Goal: Entertainment & Leisure: Consume media (video, audio)

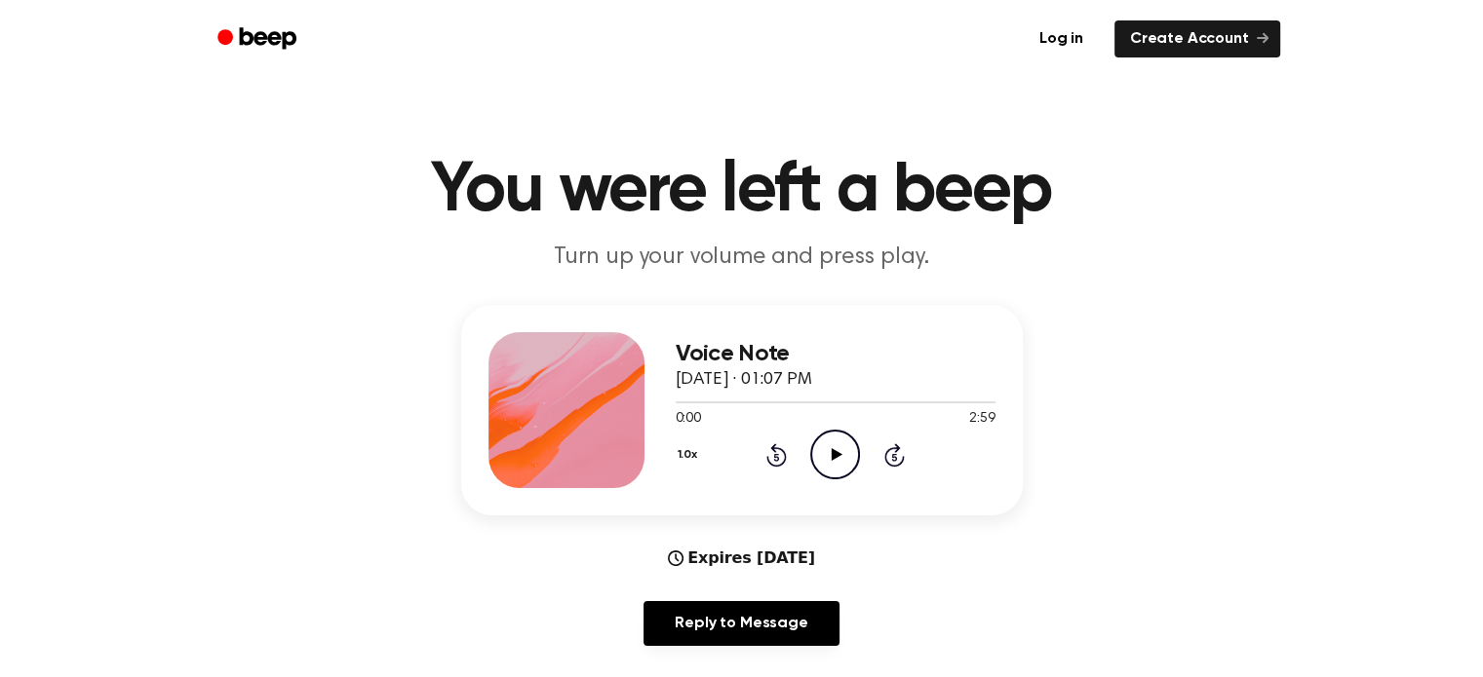
click at [834, 457] on icon at bounding box center [837, 454] width 11 height 13
click at [829, 444] on icon "Pause Audio" at bounding box center [835, 455] width 50 height 50
click at [850, 461] on icon "Play Audio" at bounding box center [835, 455] width 50 height 50
click at [838, 456] on icon at bounding box center [837, 454] width 11 height 13
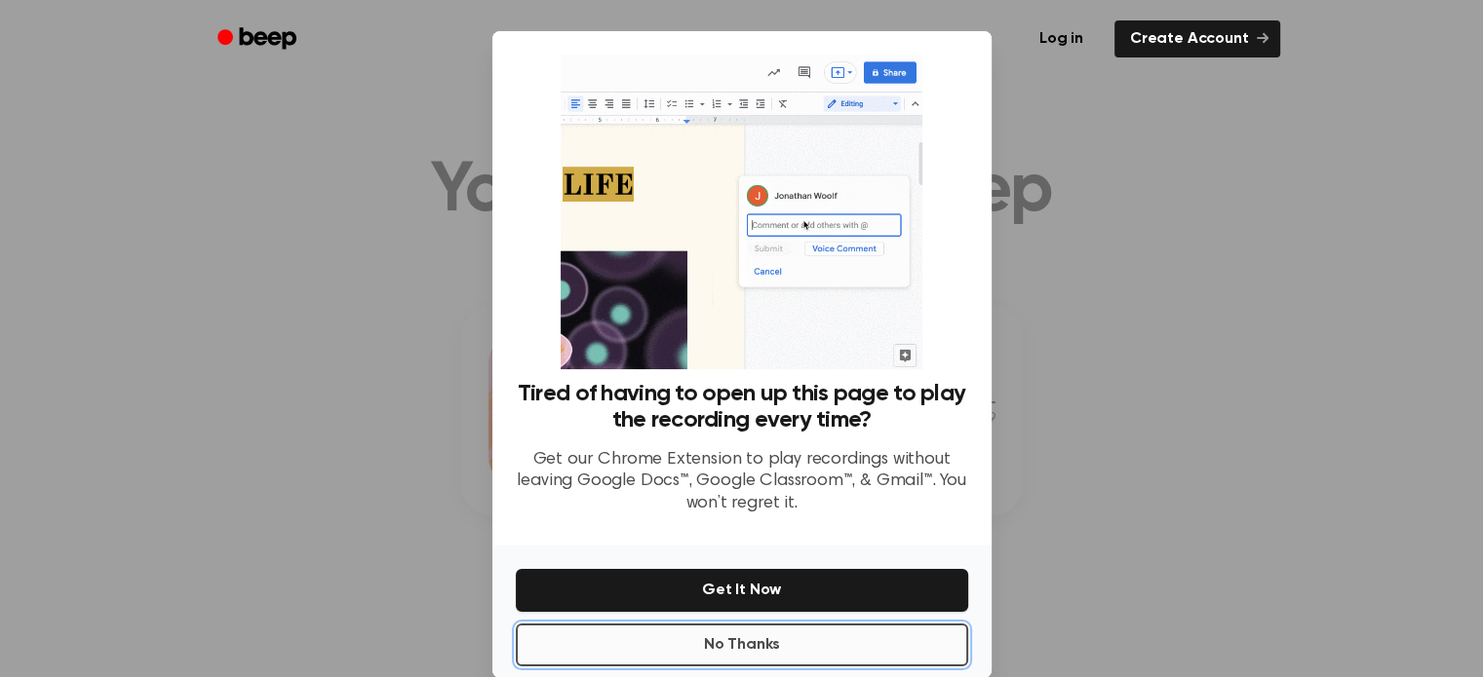
click at [807, 645] on button "No Thanks" at bounding box center [742, 645] width 452 height 43
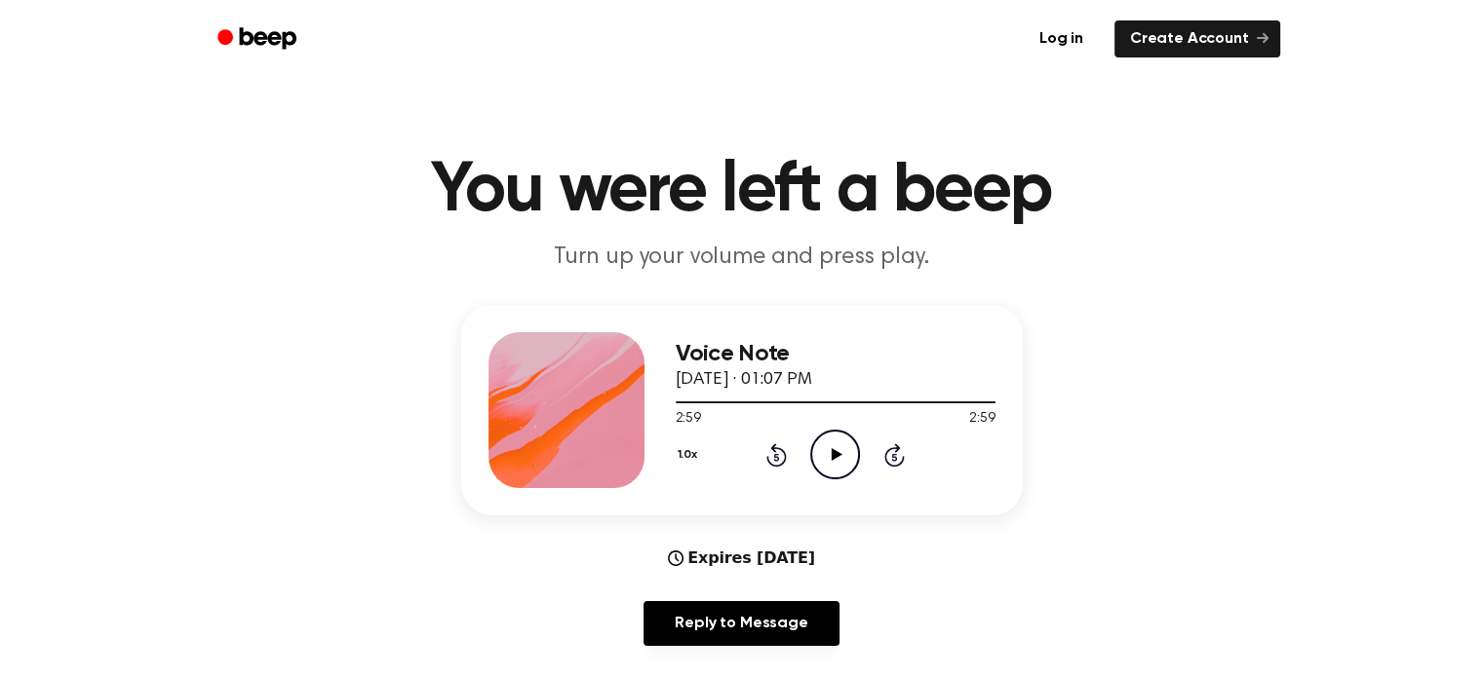
click at [838, 452] on icon at bounding box center [837, 454] width 11 height 13
